Goal: Transaction & Acquisition: Book appointment/travel/reservation

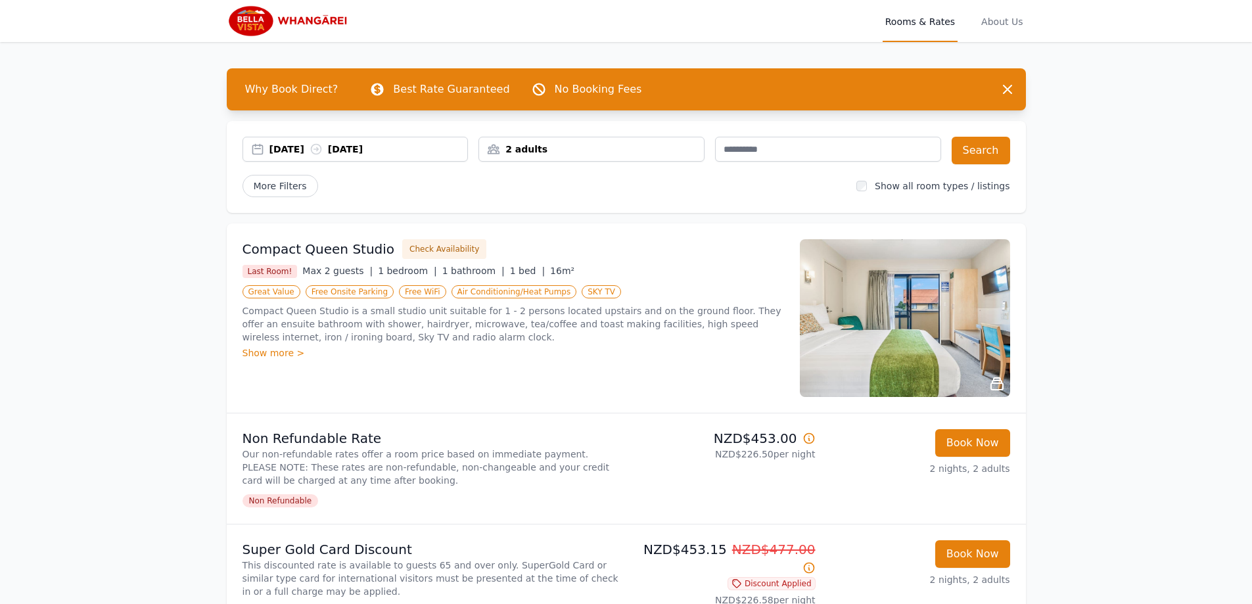
click at [583, 153] on div "2 adults" at bounding box center [591, 149] width 225 height 13
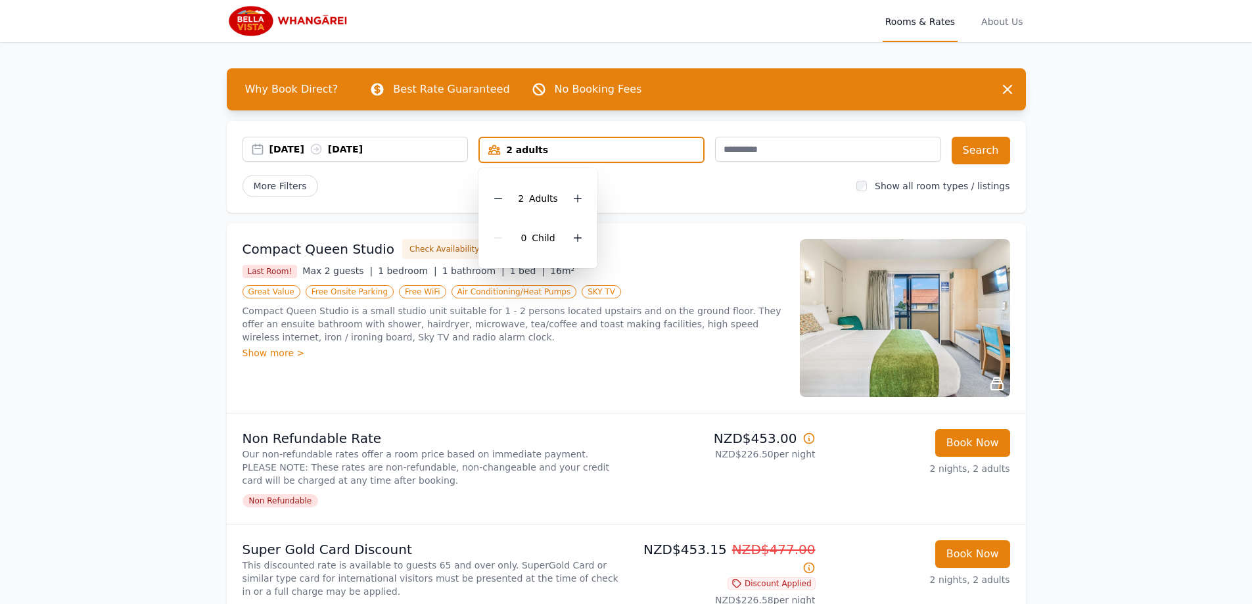
click at [509, 201] on div "2 Adult s" at bounding box center [538, 198] width 98 height 39
click at [498, 199] on icon at bounding box center [498, 198] width 11 height 11
click at [978, 156] on button "Search" at bounding box center [981, 151] width 59 height 28
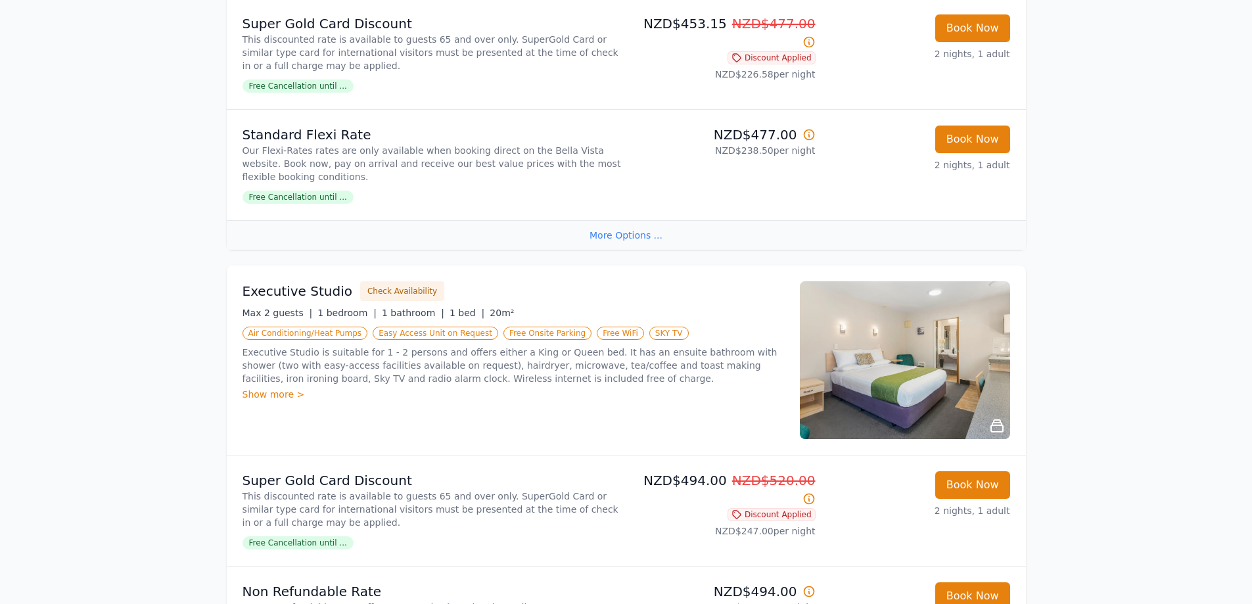
scroll to position [131, 0]
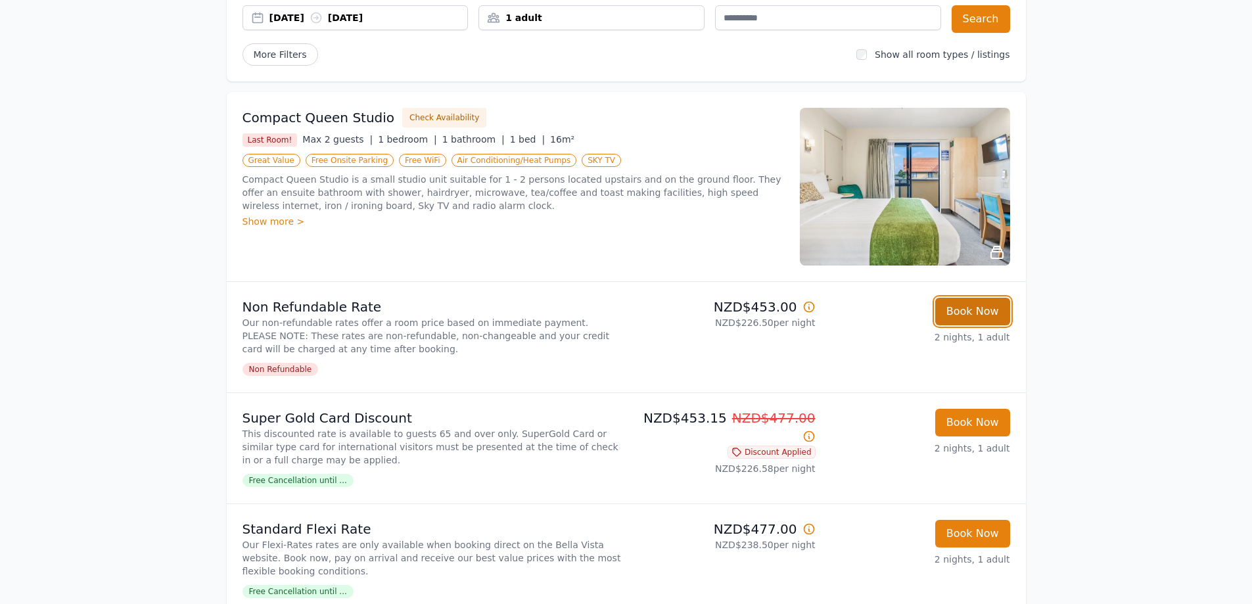
click at [961, 314] on button "Book Now" at bounding box center [972, 312] width 75 height 28
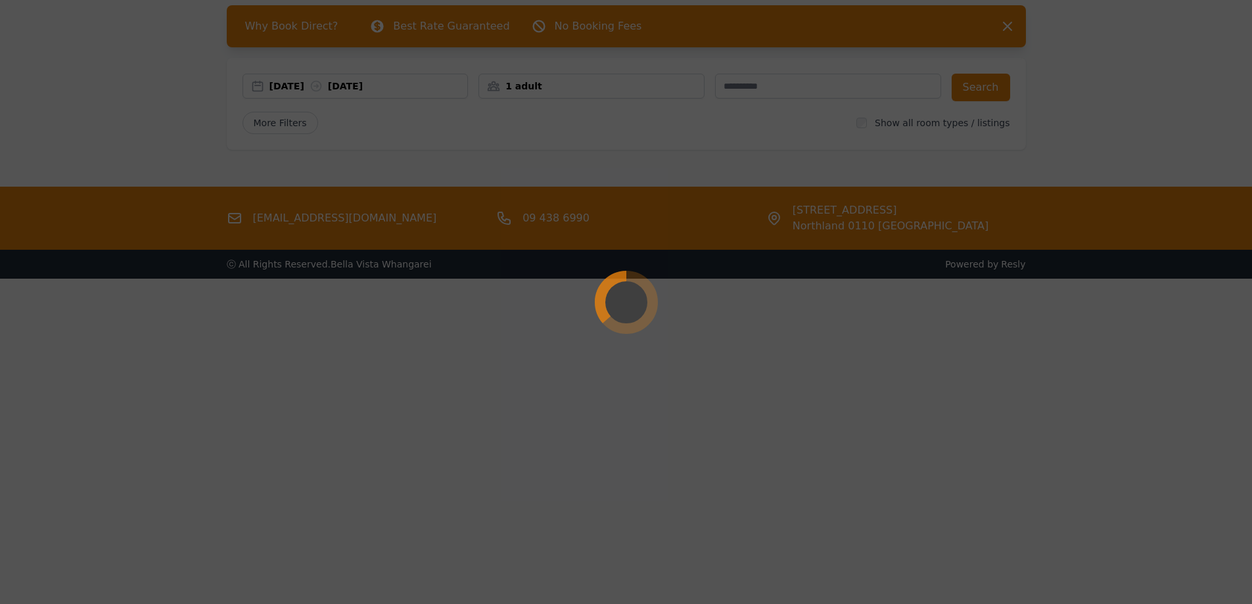
scroll to position [63, 0]
select select "**"
